Goal: Task Accomplishment & Management: Use online tool/utility

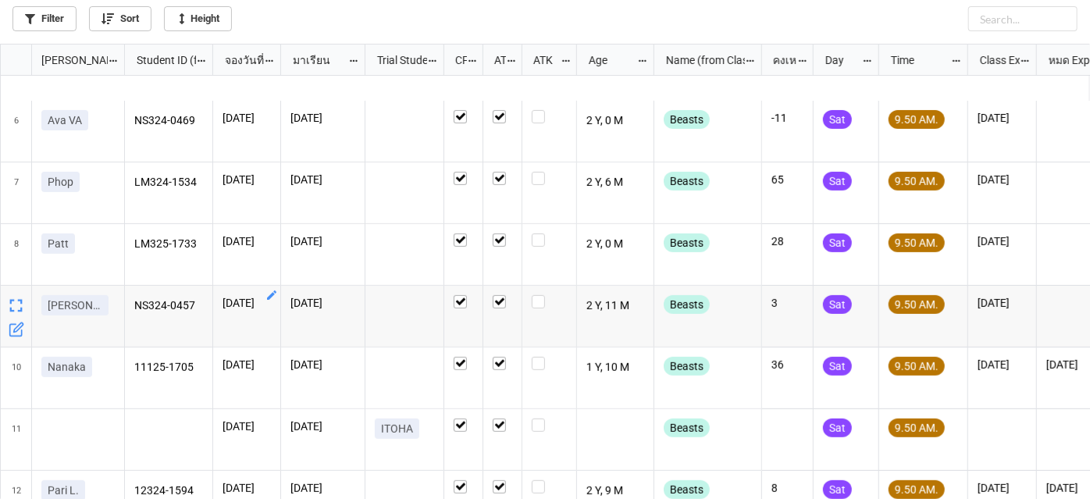
scroll to position [389, 0]
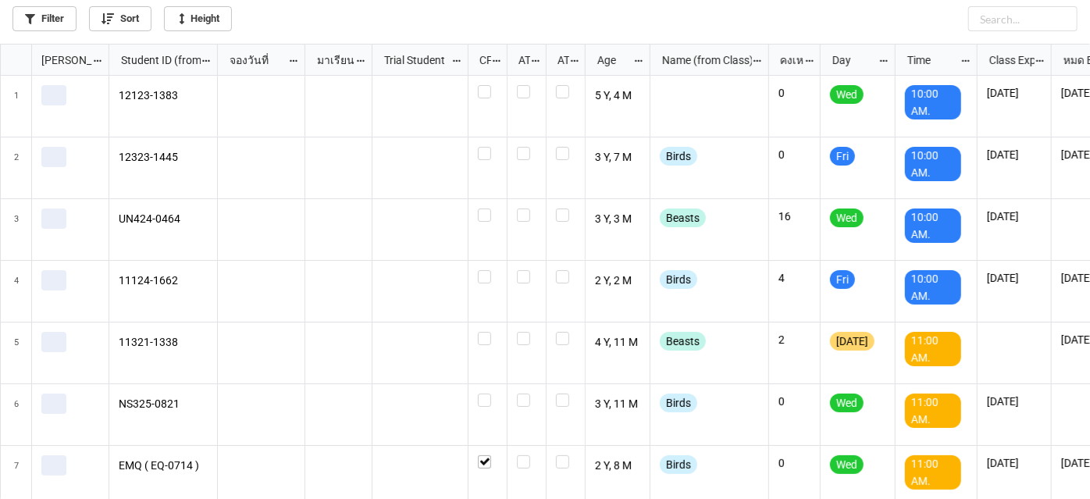
scroll to position [447, 1082]
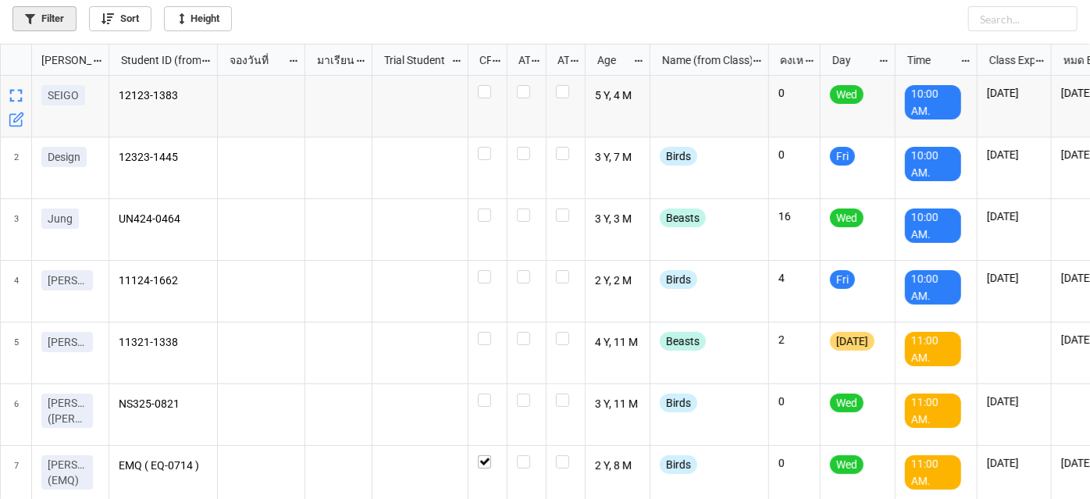
click at [34, 15] on icon at bounding box center [30, 19] width 10 height 10
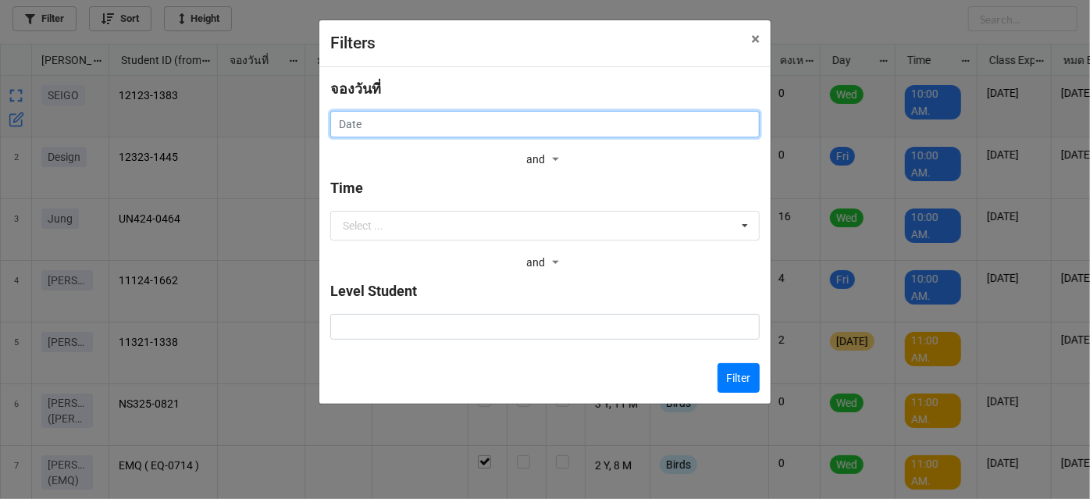
click at [439, 134] on input "text" at bounding box center [545, 124] width 430 height 27
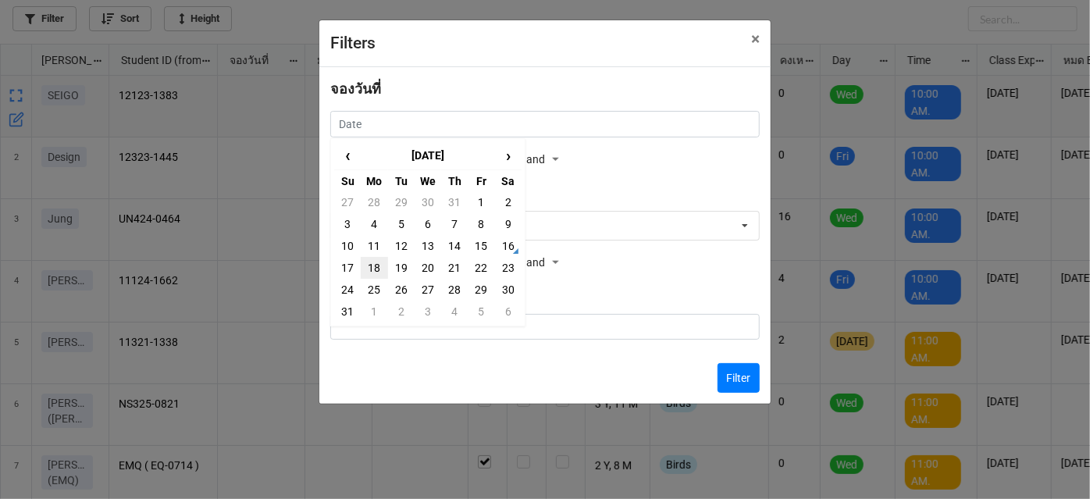
click at [373, 269] on td "18" at bounding box center [374, 268] width 27 height 22
type input "[DATE]"
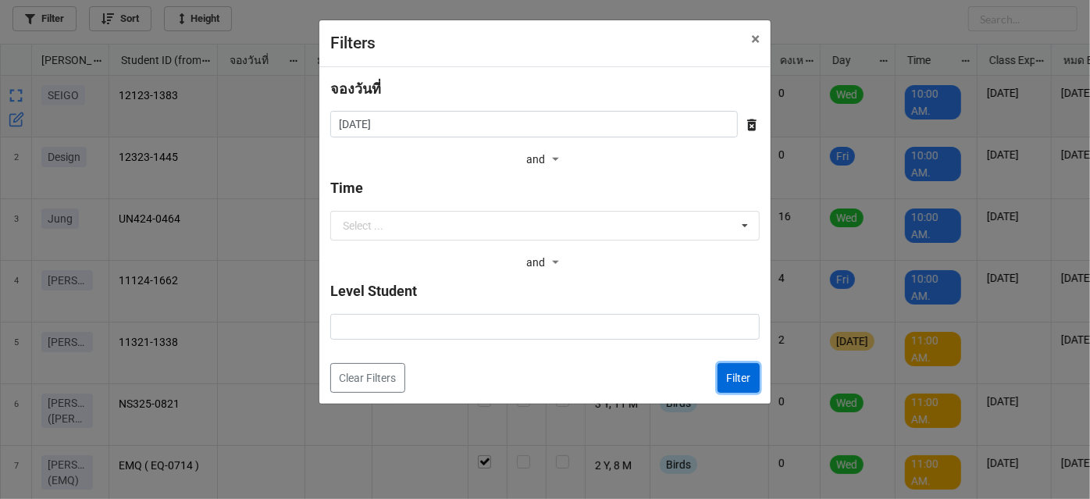
click at [741, 380] on button "Filter" at bounding box center [739, 378] width 42 height 30
